Goal: Task Accomplishment & Management: Manage account settings

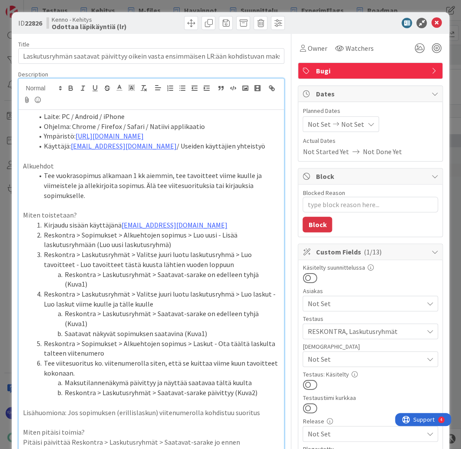
scroll to position [46, 0]
click at [431, 24] on icon at bounding box center [436, 23] width 10 height 10
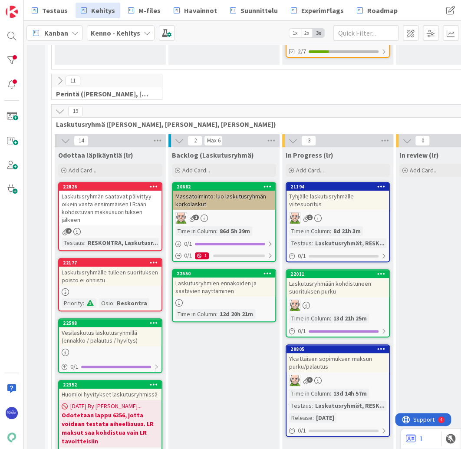
click at [342, 300] on div at bounding box center [338, 305] width 103 height 11
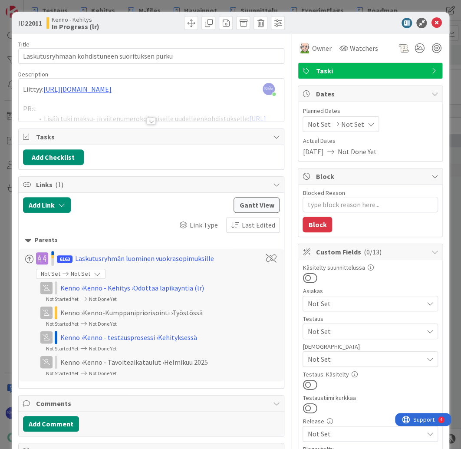
click at [148, 121] on div at bounding box center [151, 121] width 10 height 7
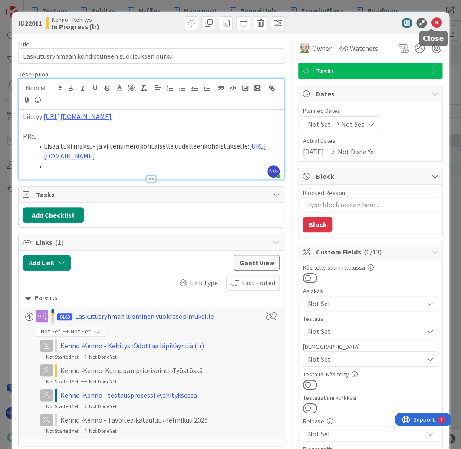
click at [433, 21] on icon at bounding box center [436, 23] width 10 height 10
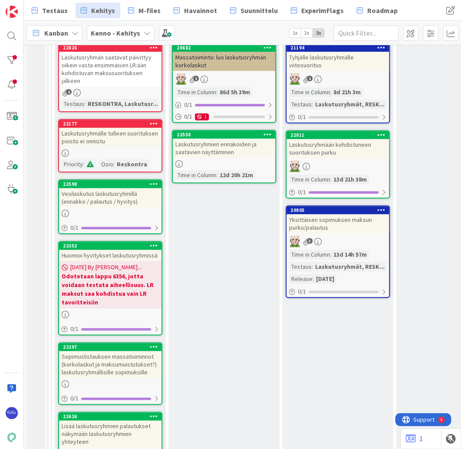
scroll to position [1112, 0]
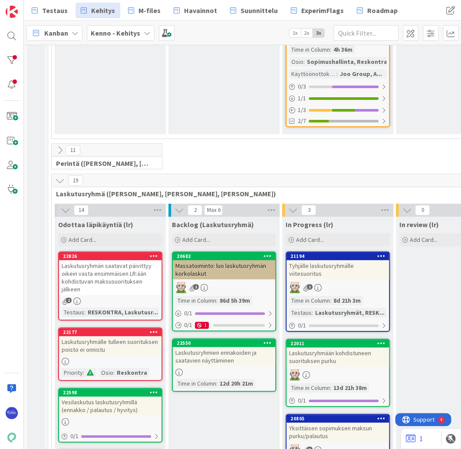
click at [236, 347] on div "Laskutusryhmien ennakoiden ja saatavien näyttäminen" at bounding box center [224, 356] width 103 height 19
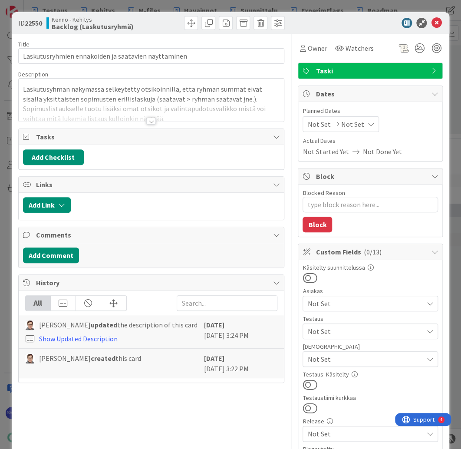
click at [151, 122] on div at bounding box center [151, 121] width 10 height 7
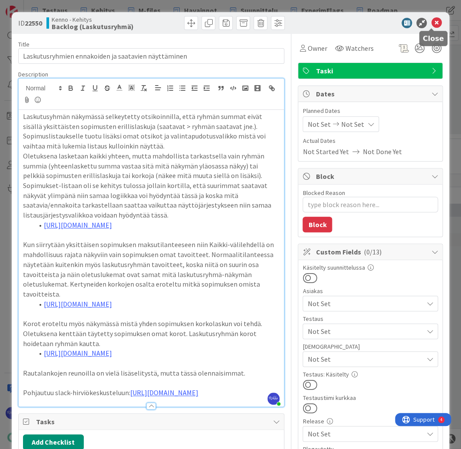
click at [431, 25] on icon at bounding box center [436, 23] width 10 height 10
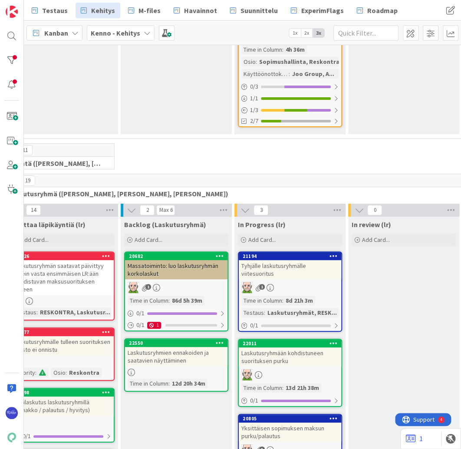
scroll to position [1112, 79]
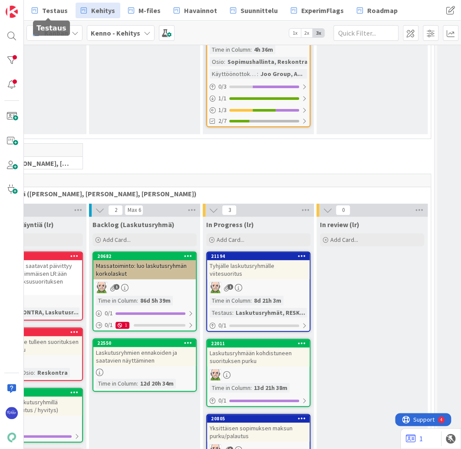
click at [60, 9] on span "Testaus" at bounding box center [55, 10] width 26 height 10
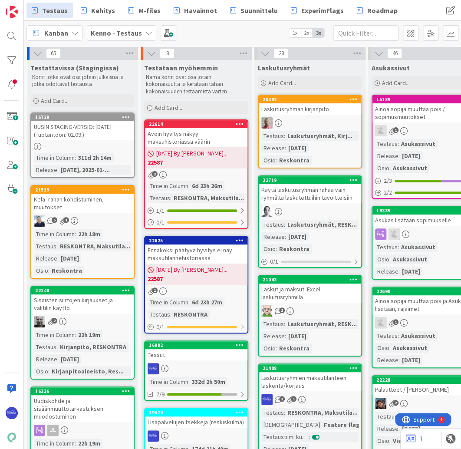
click at [321, 202] on div "Käytä laskutusryhmän rahaa vain ryhmältä laskutettuihin tavoitteisiin" at bounding box center [310, 193] width 103 height 19
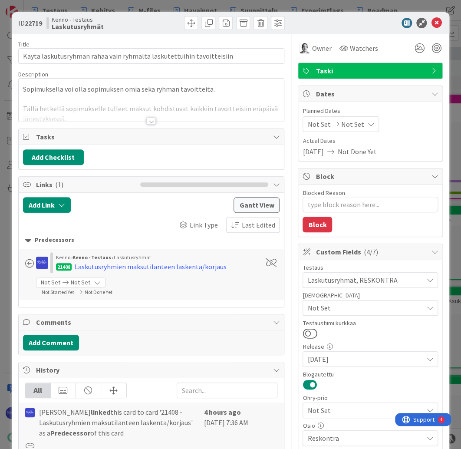
click at [148, 119] on div at bounding box center [151, 121] width 10 height 7
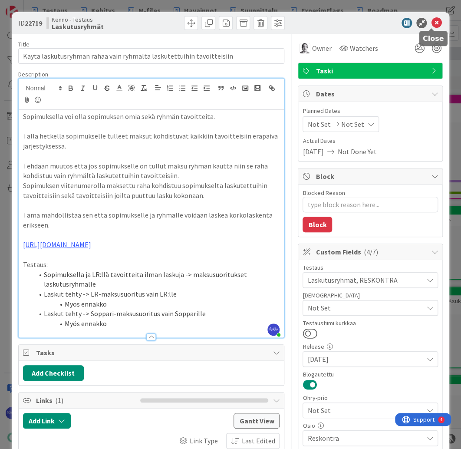
click at [432, 24] on icon at bounding box center [436, 23] width 10 height 10
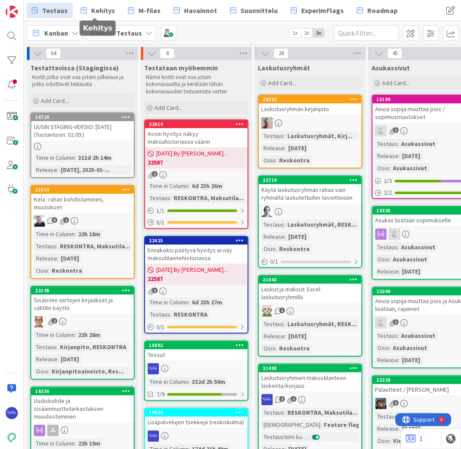
click at [93, 14] on span "Kehitys" at bounding box center [103, 10] width 24 height 10
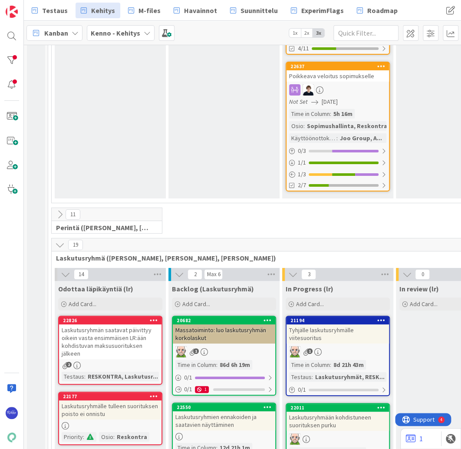
scroll to position [1181, 0]
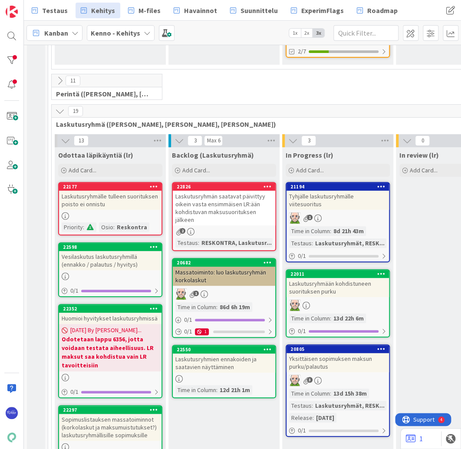
click at [241, 193] on div "Laskutusryhmän saatavat päivittyy oikein vasta ensimmäisen LR:ään kohdistuvan m…" at bounding box center [224, 208] width 103 height 35
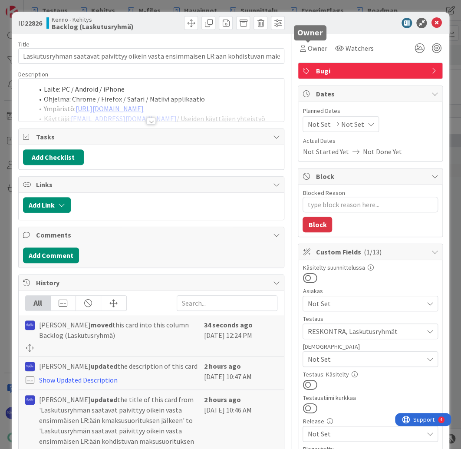
click at [315, 50] on span "Owner" at bounding box center [318, 48] width 20 height 10
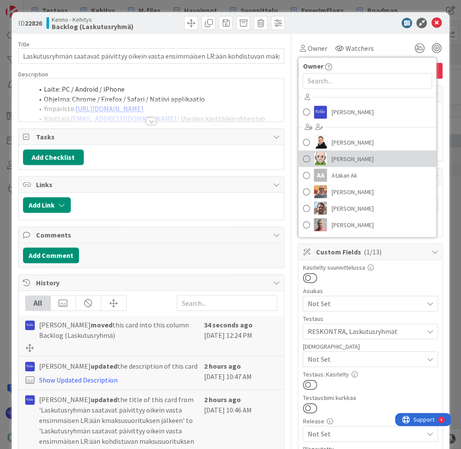
click at [345, 159] on span "[PERSON_NAME]" at bounding box center [352, 158] width 42 height 13
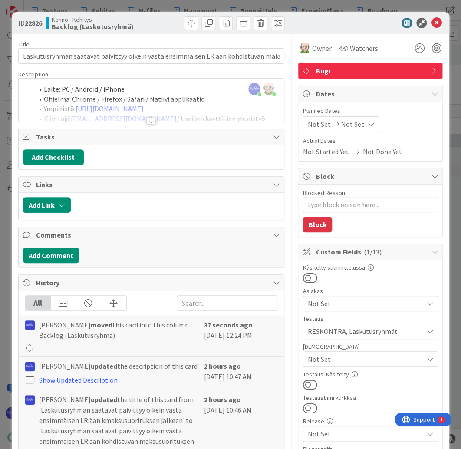
type textarea "x"
click at [433, 22] on icon at bounding box center [436, 23] width 10 height 10
